Goal: Information Seeking & Learning: Understand process/instructions

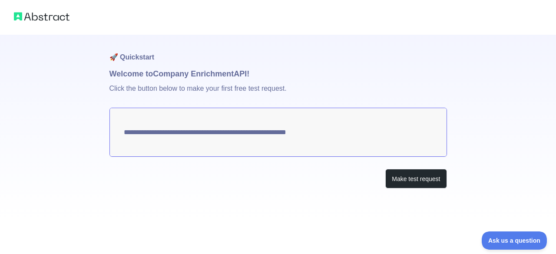
click at [321, 135] on textarea "**********" at bounding box center [278, 132] width 338 height 49
click at [397, 179] on button "Make test request" at bounding box center [415, 179] width 61 height 20
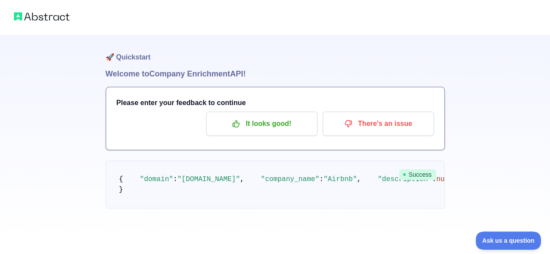
scroll to position [130, 0]
drag, startPoint x: 195, startPoint y: 98, endPoint x: 209, endPoint y: 99, distance: 13.5
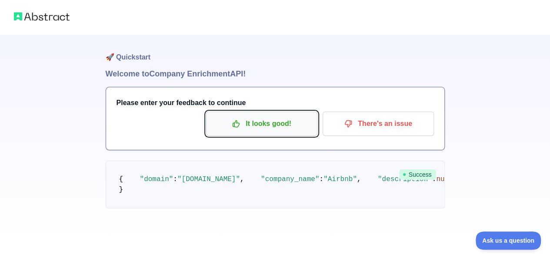
click at [255, 126] on p "It looks good!" at bounding box center [261, 123] width 98 height 15
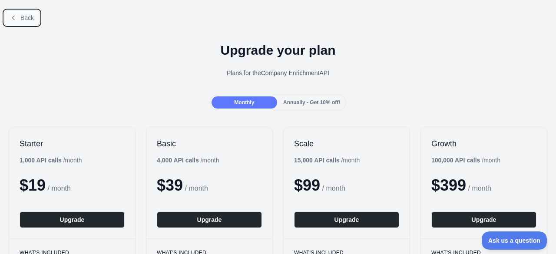
click at [18, 15] on button "Back" at bounding box center [21, 17] width 35 height 15
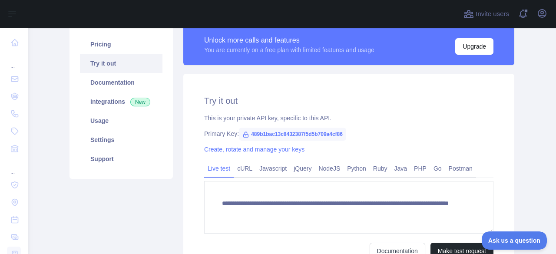
scroll to position [130, 0]
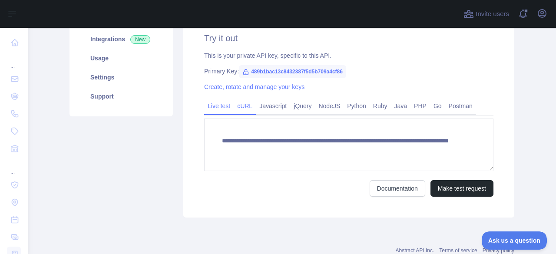
click at [239, 108] on link "cURL" at bounding box center [245, 106] width 22 height 14
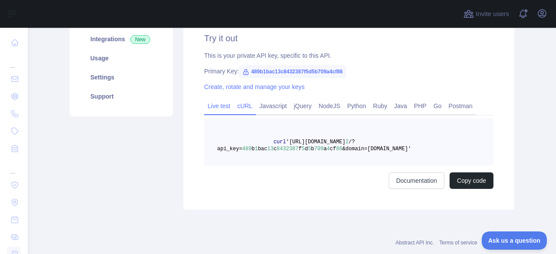
click at [214, 106] on link "Live test" at bounding box center [219, 106] width 30 height 14
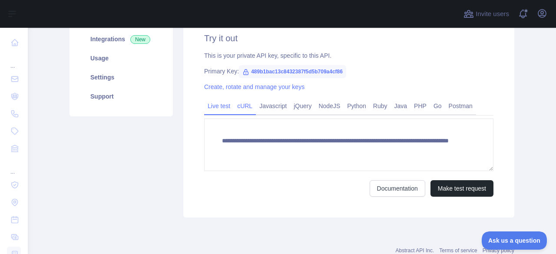
click at [239, 106] on link "cURL" at bounding box center [245, 106] width 22 height 14
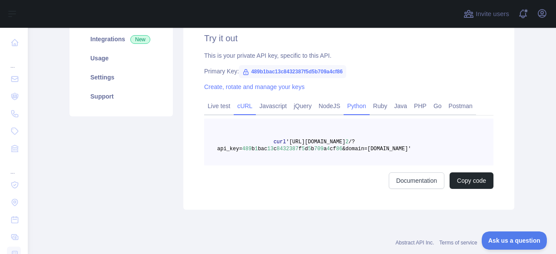
click at [347, 107] on link "Python" at bounding box center [357, 106] width 26 height 14
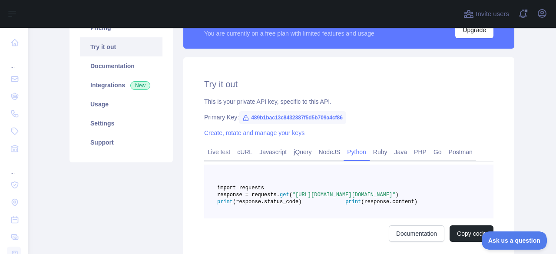
scroll to position [43, 0]
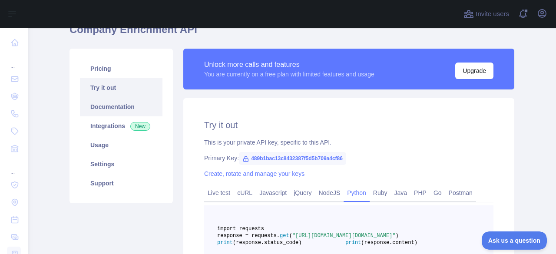
click at [105, 106] on link "Documentation" at bounding box center [121, 106] width 83 height 19
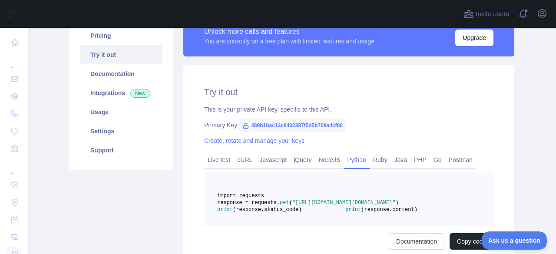
scroll to position [130, 0]
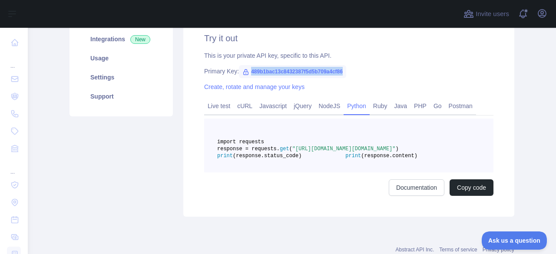
drag, startPoint x: 246, startPoint y: 71, endPoint x: 341, endPoint y: 66, distance: 95.3
click at [341, 66] on span "489b1bac13c8432387f5d5b709a4cf86" at bounding box center [292, 71] width 107 height 13
copy span "489b1bac13c8432387f5d5b709a4cf86"
